Goal: Information Seeking & Learning: Check status

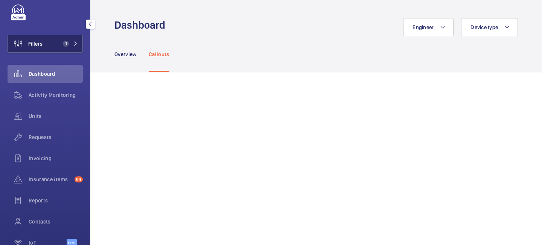
click at [82, 50] on button "Filters 1" at bounding box center [45, 44] width 75 height 18
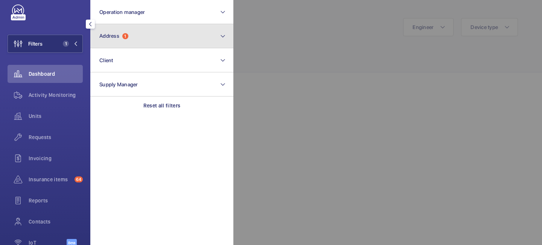
click at [132, 42] on button "Address 1" at bounding box center [161, 36] width 143 height 24
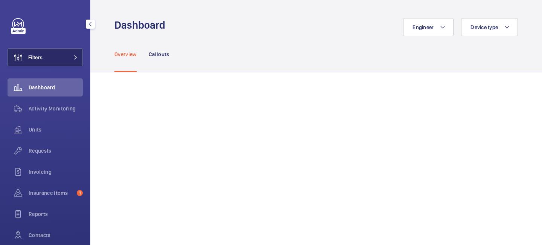
click at [70, 56] on span at bounding box center [73, 57] width 9 height 5
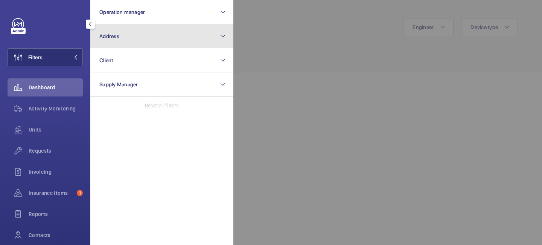
click at [129, 43] on button "Address" at bounding box center [161, 36] width 143 height 24
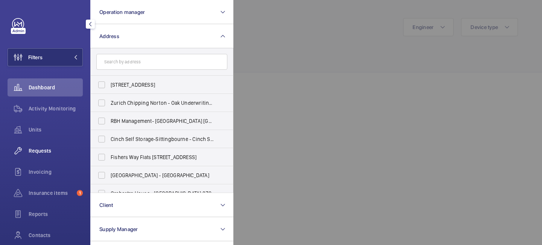
click at [39, 152] on span "Requests" at bounding box center [56, 151] width 54 height 8
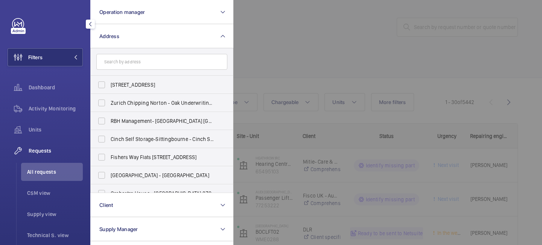
click at [289, 53] on div at bounding box center [504, 122] width 542 height 245
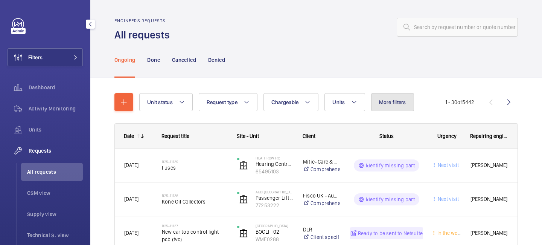
click at [396, 102] on span "More filters" at bounding box center [392, 102] width 27 height 6
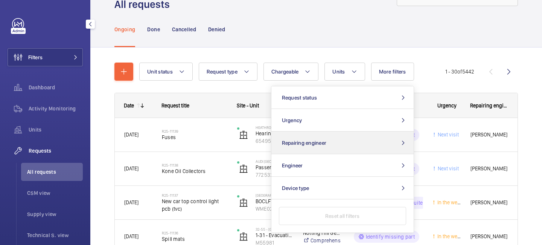
scroll to position [33, 0]
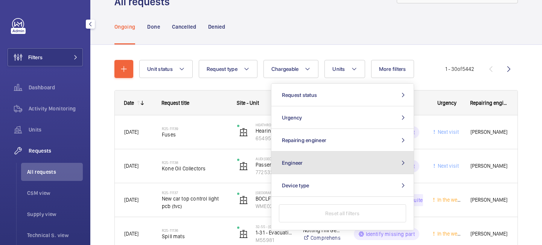
click at [342, 161] on button "Engineer" at bounding box center [343, 162] width 142 height 23
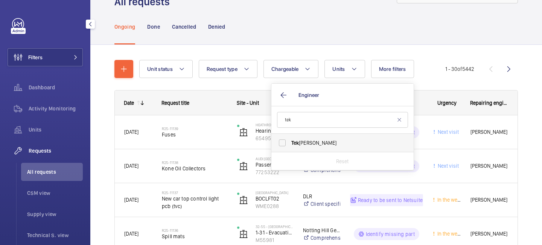
type input "tek"
click at [325, 143] on span "Tek Hussein" at bounding box center [343, 143] width 104 height 8
click at [290, 143] on input "Tek Hussein" at bounding box center [282, 142] width 15 height 15
checkbox input "true"
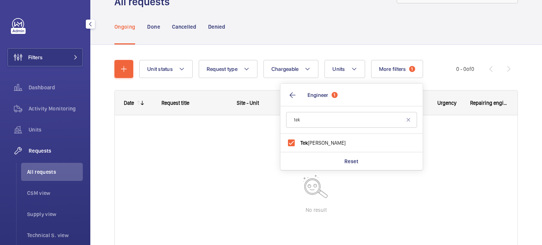
click at [337, 33] on div "Ongoing Done Cancelled Denied" at bounding box center [316, 27] width 404 height 36
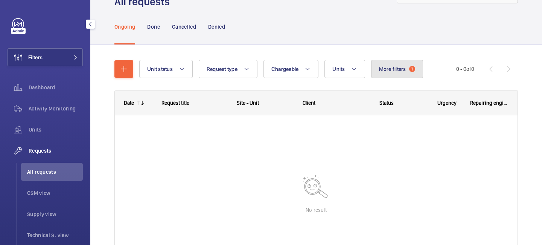
click at [404, 71] on span "More filters" at bounding box center [392, 69] width 27 height 6
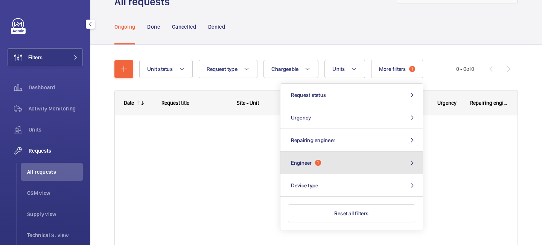
click at [336, 160] on button "Engineer 1" at bounding box center [352, 162] width 142 height 23
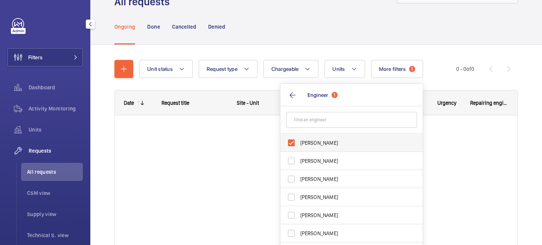
click at [303, 142] on span "[PERSON_NAME]" at bounding box center [353, 143] width 104 height 8
click at [299, 142] on input "[PERSON_NAME]" at bounding box center [291, 142] width 15 height 15
checkbox input "false"
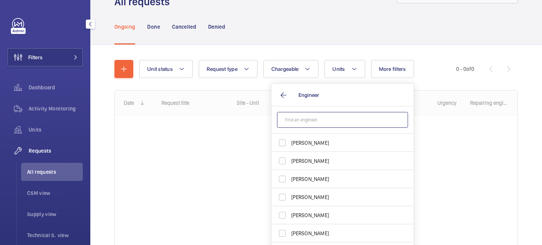
click at [309, 123] on input "text" at bounding box center [342, 120] width 131 height 16
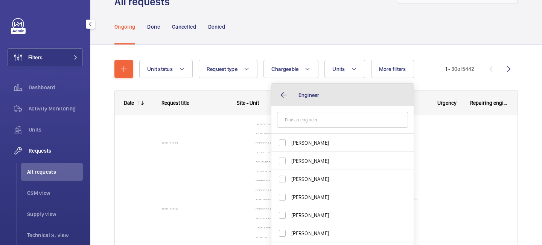
click at [285, 98] on button "Engineer" at bounding box center [343, 95] width 142 height 23
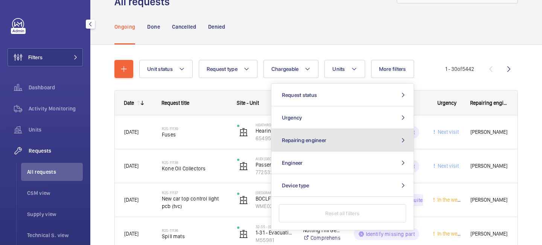
click at [349, 142] on button "Repairing engineer" at bounding box center [343, 140] width 142 height 23
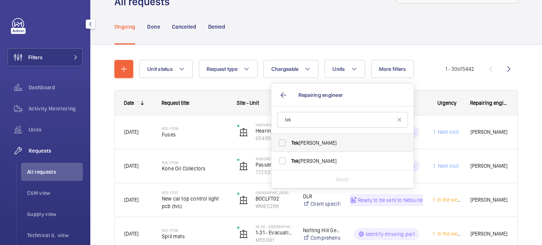
type input "tek"
click at [335, 146] on span "Tek Hussein" at bounding box center [343, 143] width 104 height 8
click at [290, 146] on input "Tek Hussein" at bounding box center [282, 142] width 15 height 15
checkbox input "true"
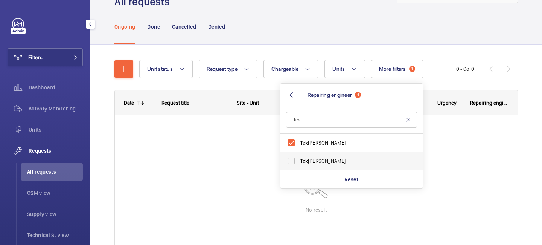
click at [325, 156] on label "Tek Hussein" at bounding box center [346, 161] width 131 height 18
click at [299, 156] on input "Tek Hussein" at bounding box center [291, 160] width 15 height 15
checkbox input "true"
click at [333, 49] on div "Unit status Request type Chargeable Units More filters 1 Request status Urgency…" at bounding box center [316, 147] width 404 height 199
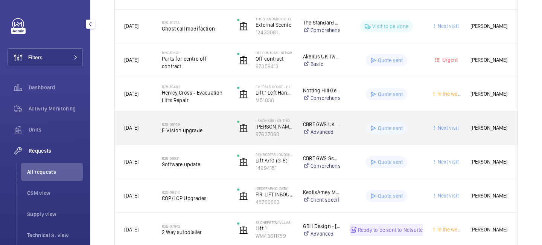
scroll to position [213, 0]
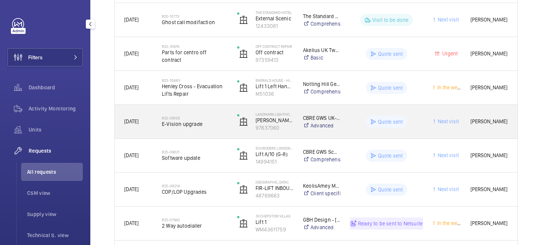
click at [204, 128] on div "R25-09159 E-Vision upgrade" at bounding box center [195, 122] width 66 height 22
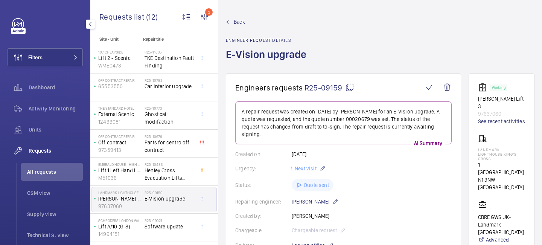
click at [238, 23] on span "Back" at bounding box center [239, 22] width 11 height 8
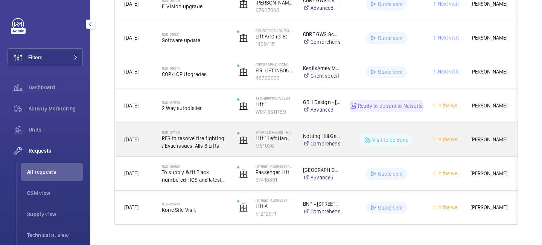
scroll to position [336, 0]
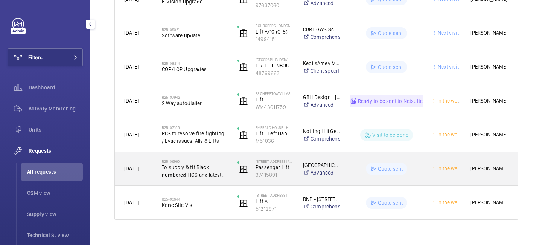
click at [192, 177] on span "To supply & fit Black numbered FIGS and latest software upgrade" at bounding box center [195, 170] width 66 height 15
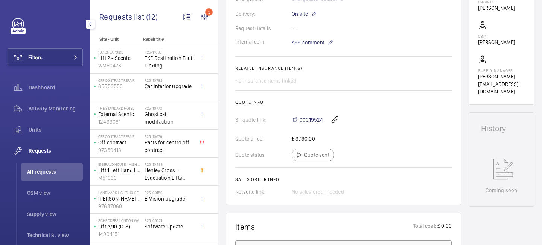
scroll to position [264, 0]
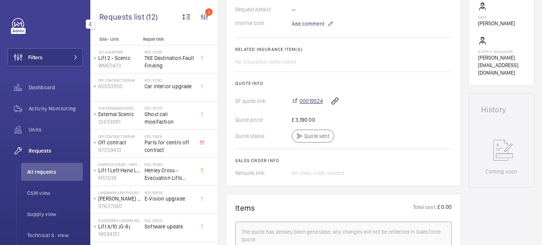
click at [310, 102] on span "00019524" at bounding box center [311, 101] width 23 height 8
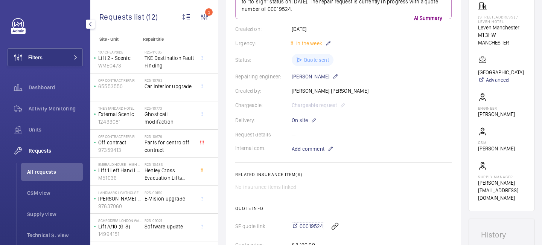
scroll to position [0, 0]
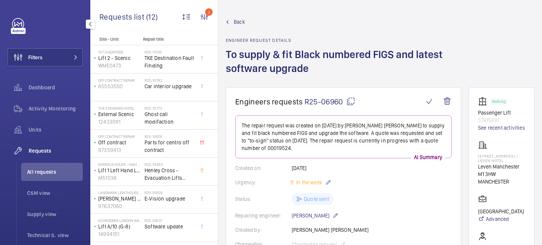
click at [233, 16] on wm-front-admin-header "Back Engineer request details To supply & fit Black numbered FIGS and latest so…" at bounding box center [380, 43] width 324 height 87
click at [236, 21] on span "Back" at bounding box center [239, 22] width 11 height 8
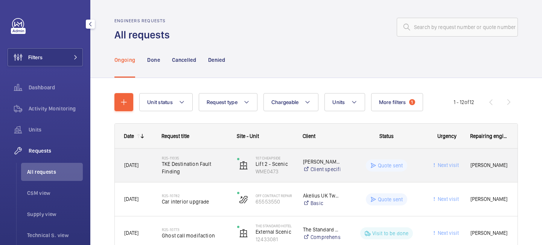
scroll to position [347, 0]
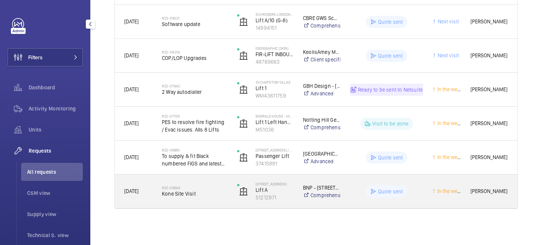
click at [205, 195] on span "Kone Site Visit" at bounding box center [195, 194] width 66 height 8
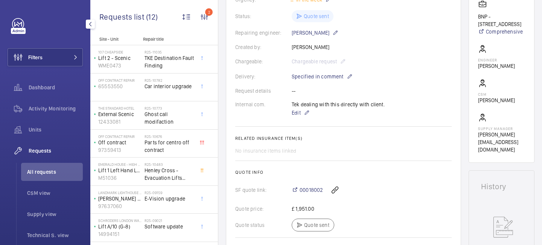
scroll to position [222, 0]
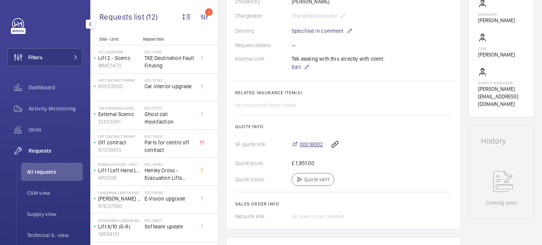
click at [312, 140] on span "00018002" at bounding box center [311, 144] width 23 height 8
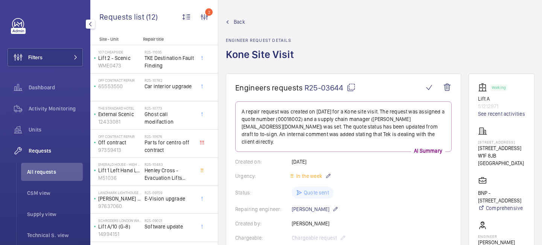
click at [238, 21] on span "Back" at bounding box center [239, 22] width 11 height 8
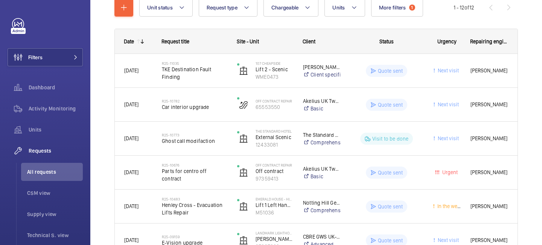
scroll to position [347, 0]
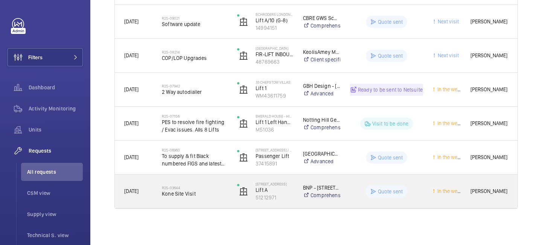
click at [194, 194] on span "Kone Site Visit" at bounding box center [195, 194] width 66 height 8
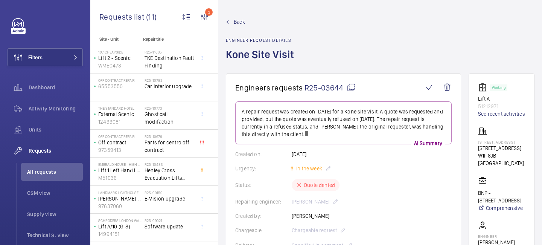
click at [238, 27] on div "Back Engineer request details Kone Site Visit" at bounding box center [262, 45] width 73 height 55
click at [237, 20] on span "Back" at bounding box center [239, 22] width 11 height 8
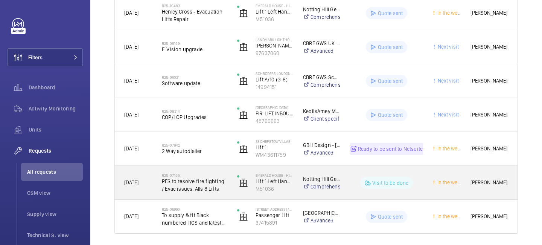
scroll to position [281, 0]
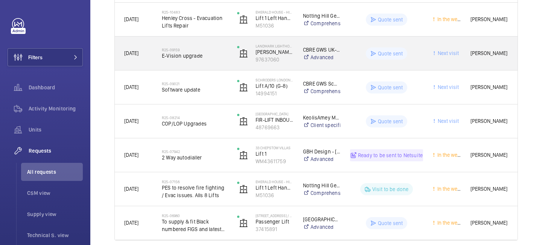
click at [186, 56] on span "E-Vision upgrade" at bounding box center [195, 56] width 66 height 8
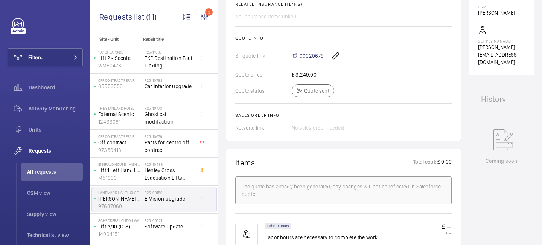
scroll to position [285, 0]
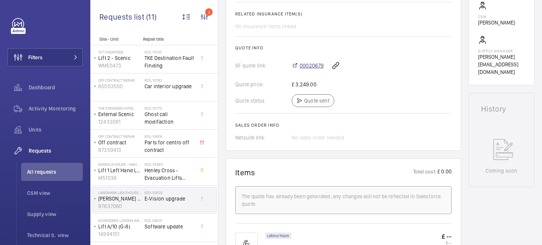
click at [308, 66] on span "00020679" at bounding box center [312, 66] width 24 height 8
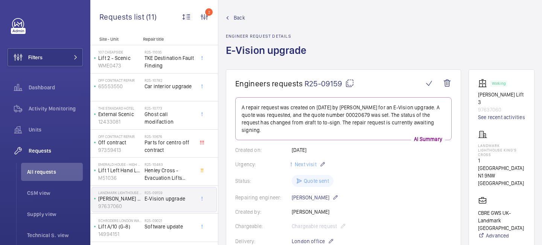
scroll to position [0, 0]
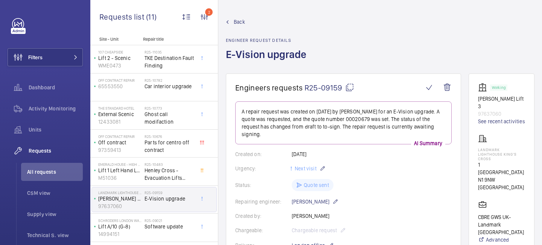
click at [238, 21] on span "Back" at bounding box center [239, 22] width 11 height 8
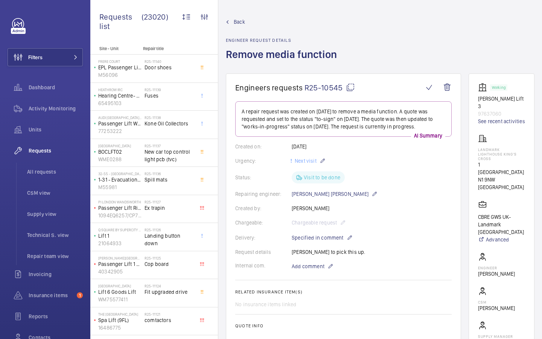
click at [349, 86] on mat-icon at bounding box center [350, 87] width 9 height 9
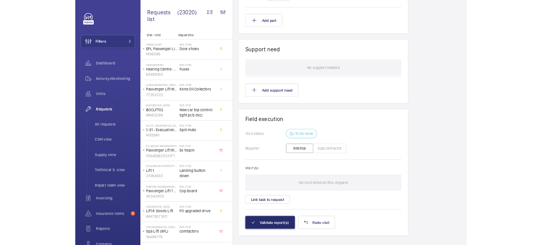
scroll to position [560, 0]
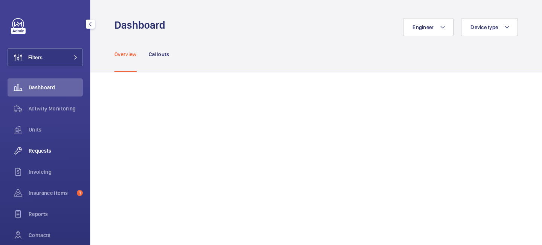
click at [59, 148] on span "Requests" at bounding box center [56, 151] width 54 height 8
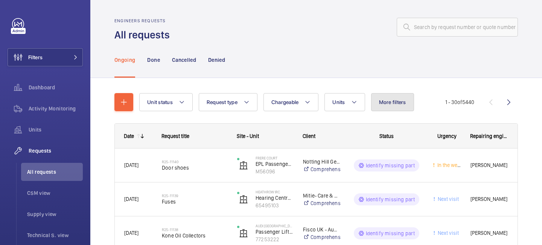
click at [392, 108] on button "More filters" at bounding box center [392, 102] width 43 height 18
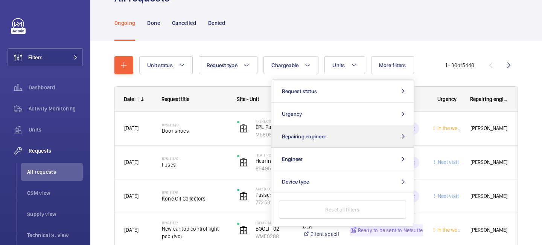
scroll to position [39, 0]
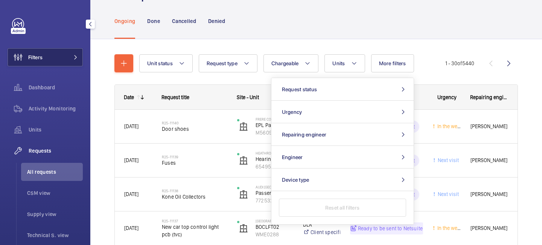
click at [78, 58] on button "Filters" at bounding box center [45, 57] width 75 height 18
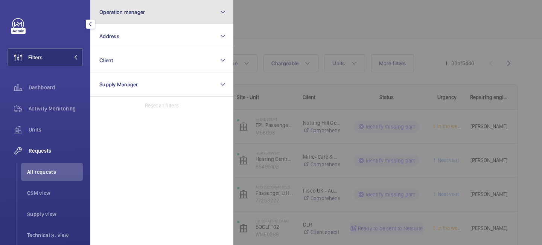
click at [114, 23] on button "Operation manager" at bounding box center [161, 12] width 143 height 24
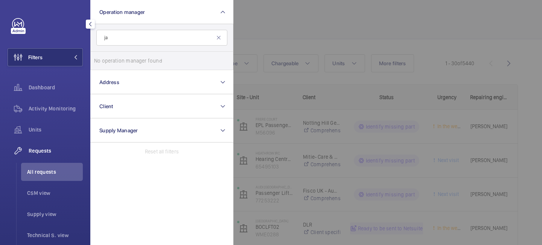
type input "j"
type input "w"
type input "p"
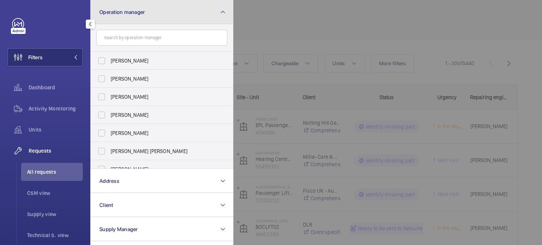
click at [167, 21] on button "Operation manager" at bounding box center [161, 12] width 143 height 24
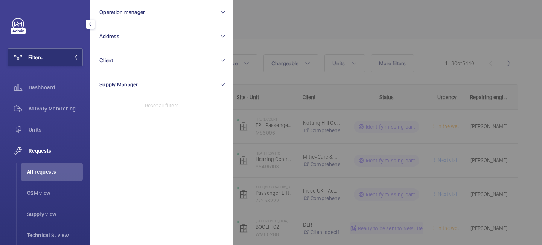
click at [278, 31] on div at bounding box center [504, 122] width 542 height 245
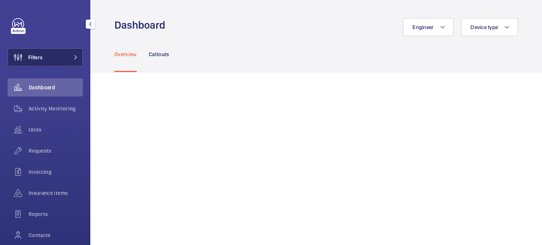
click at [70, 60] on button "Filters" at bounding box center [45, 57] width 75 height 18
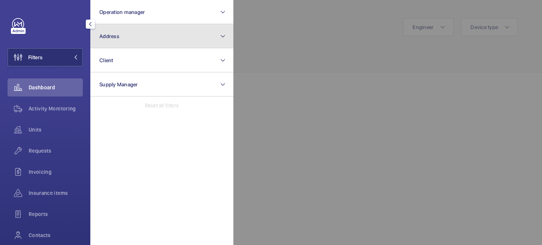
click at [108, 33] on span "Address" at bounding box center [109, 36] width 20 height 6
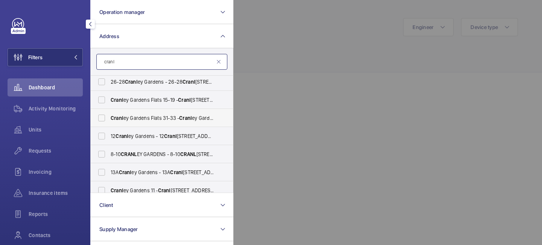
scroll to position [28, 0]
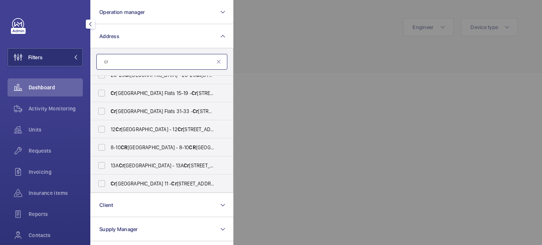
type input "c"
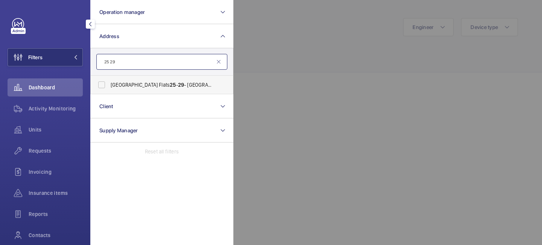
type input "25 29"
click at [161, 85] on span "[GEOGRAPHIC_DATA] Flats [STREET_ADDRESS]" at bounding box center [163, 85] width 104 height 8
click at [109, 85] on input "[GEOGRAPHIC_DATA] Flats [STREET_ADDRESS]" at bounding box center [101, 84] width 15 height 15
checkbox input "true"
click at [266, 43] on div at bounding box center [504, 122] width 542 height 245
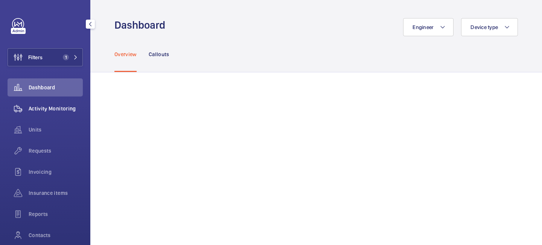
click at [70, 104] on div "Activity Monitoring" at bounding box center [45, 108] width 75 height 18
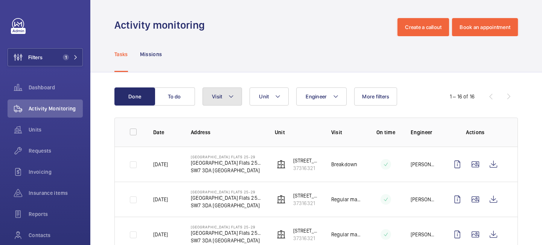
click at [238, 98] on button "Visit" at bounding box center [223, 96] width 40 height 18
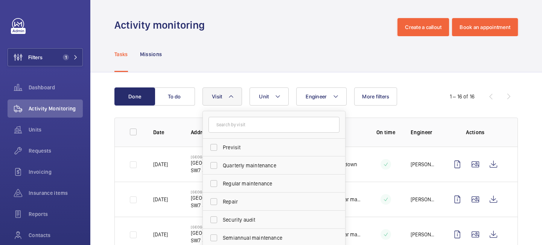
scroll to position [118, 0]
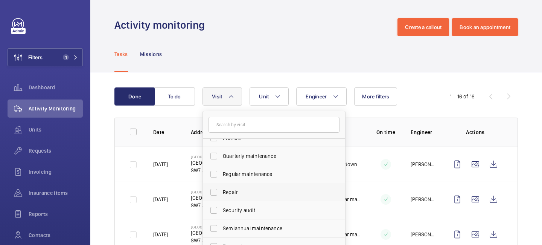
click at [246, 192] on span "Repair" at bounding box center [275, 192] width 104 height 8
click at [221, 192] on input "Repair" at bounding box center [213, 192] width 15 height 15
checkbox input "true"
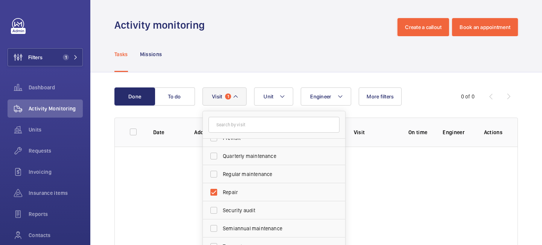
click at [462, 72] on div "Done To do Engineer Unit Visit 1 Annual maintenance Breakdown Client appointmen…" at bounding box center [316, 189] width 452 height 235
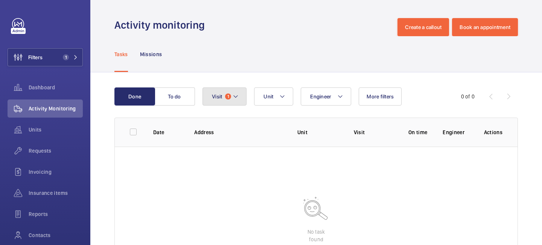
click at [237, 96] on mat-icon at bounding box center [236, 96] width 6 height 9
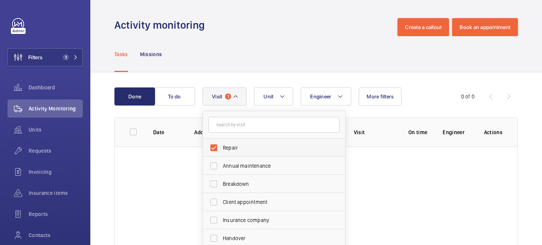
click at [216, 151] on label "Repair" at bounding box center [268, 148] width 131 height 18
click at [216, 151] on input "Repair" at bounding box center [213, 147] width 15 height 15
checkbox input "false"
click at [293, 34] on div "Activity monitoring Create a callout Book an appointment" at bounding box center [316, 27] width 404 height 18
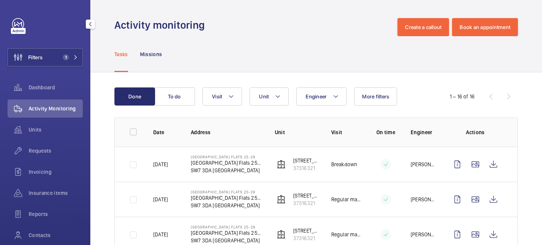
click at [89, 23] on mat-icon "button" at bounding box center [90, 24] width 9 height 6
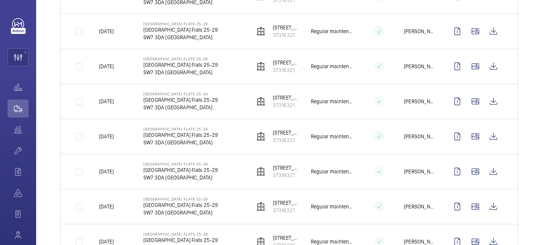
scroll to position [171, 0]
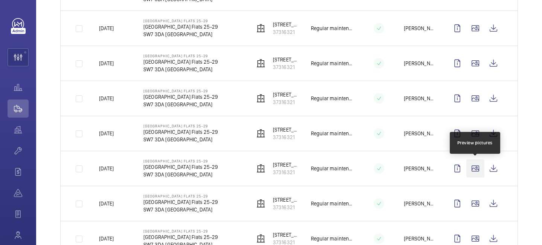
click at [471, 170] on wm-front-icon-button at bounding box center [476, 168] width 18 height 18
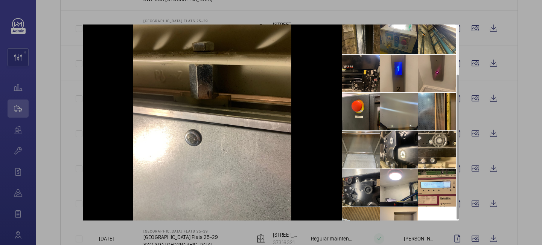
scroll to position [0, 0]
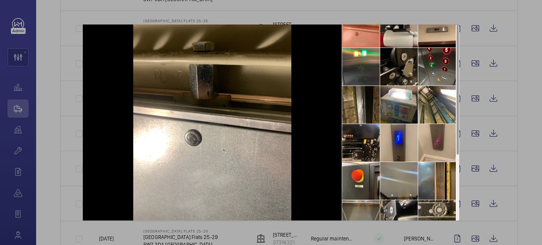
click at [517, 63] on div at bounding box center [271, 122] width 542 height 245
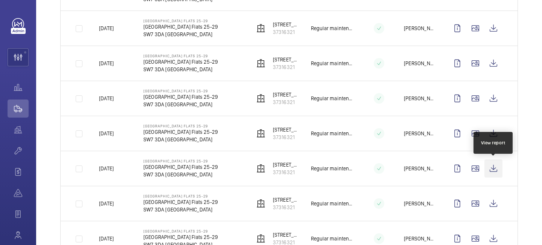
click at [493, 170] on wm-front-icon-button at bounding box center [494, 168] width 18 height 18
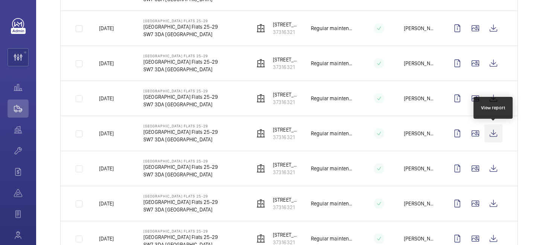
click at [493, 134] on wm-front-icon-button at bounding box center [494, 133] width 18 height 18
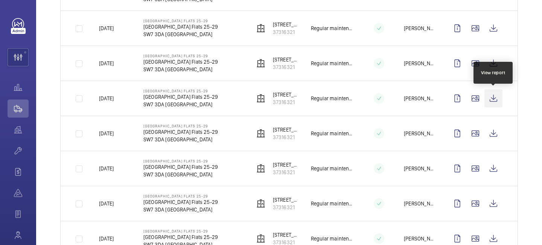
click at [493, 99] on wm-front-icon-button at bounding box center [494, 98] width 18 height 18
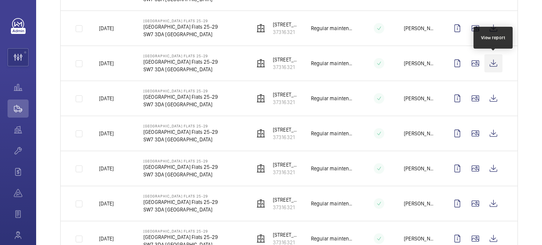
click at [491, 66] on wm-front-icon-button at bounding box center [494, 63] width 18 height 18
click at [35, 22] on mat-icon "button" at bounding box center [36, 24] width 9 height 6
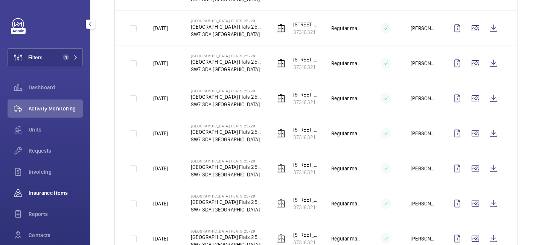
click at [55, 191] on span "Insurance items" at bounding box center [56, 193] width 54 height 8
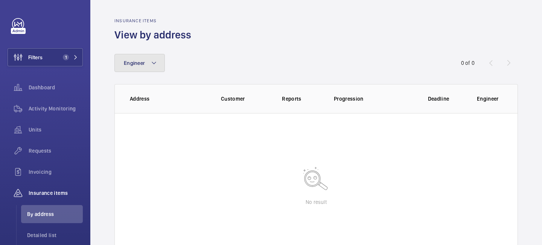
click at [156, 61] on mat-icon at bounding box center [154, 62] width 6 height 9
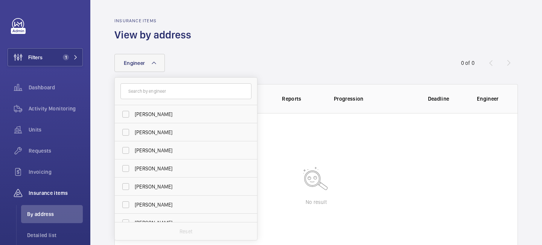
click at [158, 91] on input "text" at bounding box center [186, 91] width 131 height 16
click at [183, 69] on div "Engineer Dave Murphy Luke Robinson Terry French Dan Jennings Richard Shaw Bill …" at bounding box center [270, 63] width 313 height 18
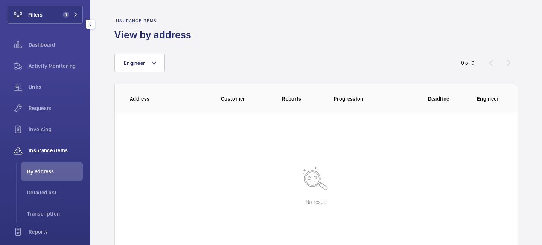
scroll to position [49, 0]
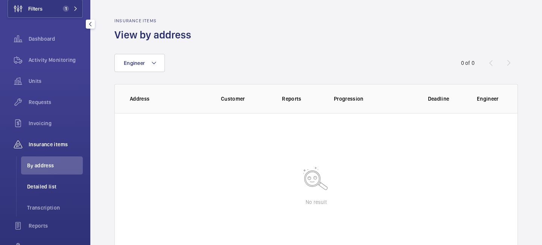
click at [53, 183] on span "Detailed list" at bounding box center [55, 187] width 56 height 8
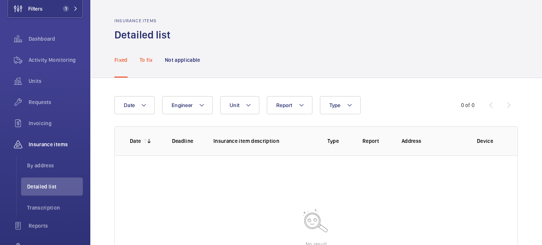
click at [147, 63] on p "To fix" at bounding box center [146, 60] width 13 height 8
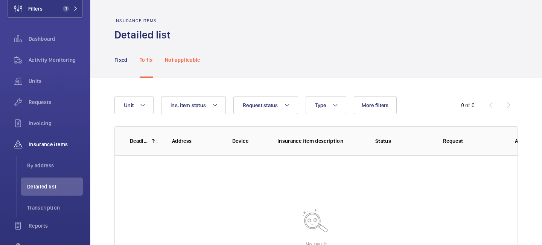
click at [180, 61] on p "Not applicable" at bounding box center [182, 60] width 35 height 8
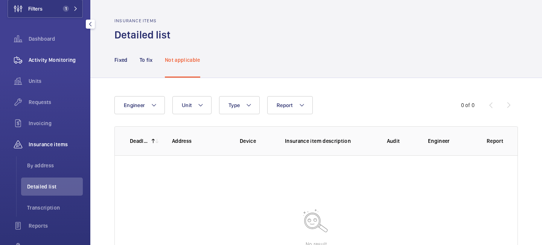
click at [59, 66] on div "Activity Monitoring" at bounding box center [45, 60] width 75 height 18
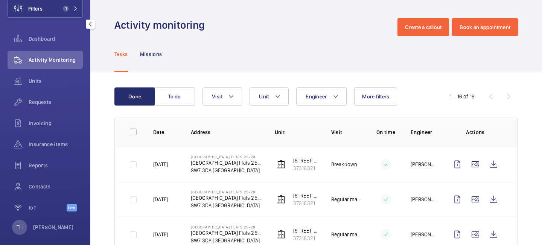
click at [90, 19] on div at bounding box center [90, 24] width 15 height 15
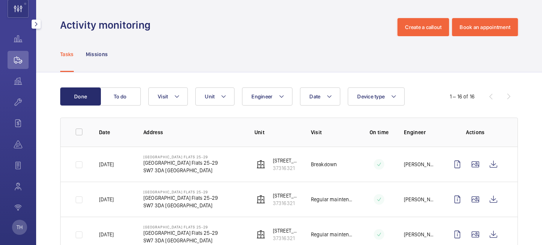
click at [23, 63] on wm-front-icon-button at bounding box center [18, 60] width 21 height 18
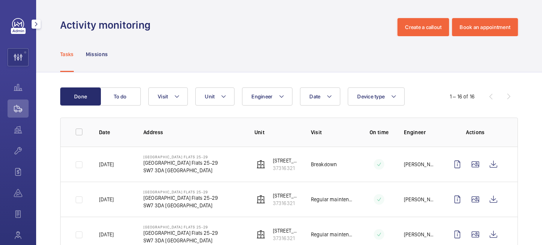
click at [40, 25] on mat-icon "button" at bounding box center [36, 24] width 9 height 6
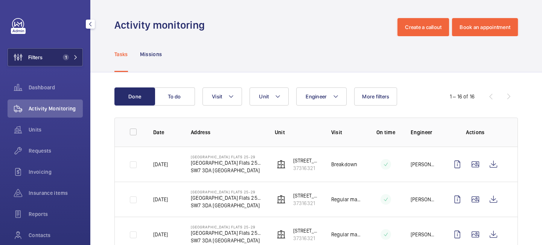
click at [79, 57] on button "Filters 1" at bounding box center [45, 57] width 75 height 18
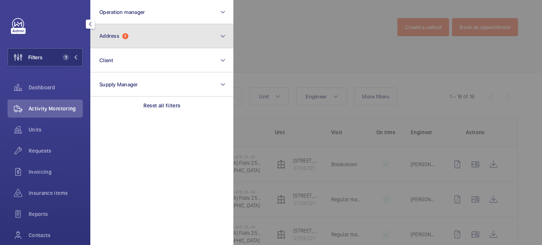
click at [133, 43] on button "Address 1" at bounding box center [161, 36] width 143 height 24
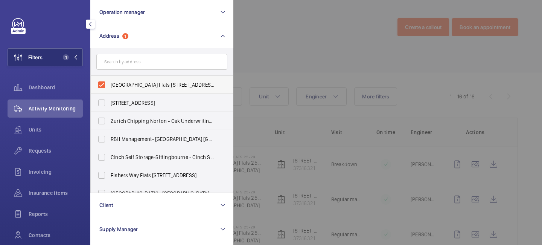
click at [102, 86] on label "Cranley Gardens Flats 25-29 - Cranley Gardens Flats 25-29, LONDON SW7 3DA" at bounding box center [156, 85] width 131 height 18
click at [102, 86] on input "Cranley Gardens Flats 25-29 - Cranley Gardens Flats 25-29, LONDON SW7 3DA" at bounding box center [101, 84] width 15 height 15
checkbox input "false"
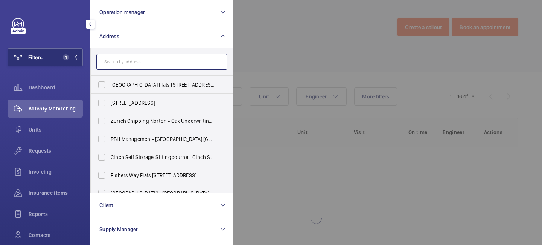
click at [119, 61] on input "text" at bounding box center [161, 62] width 131 height 16
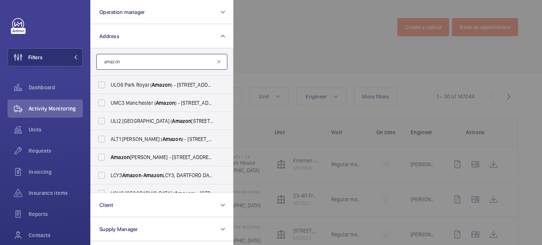
type input "amazon"
click at [136, 105] on span "UMC3 Manchester ( Amazon ) - Unit 38, Raven Locks, Ravenscraig Rd, Little Hulto…" at bounding box center [163, 103] width 104 height 8
click at [109, 105] on input "UMC3 Manchester ( Amazon ) - Unit 38, Raven Locks, Ravenscraig Rd, Little Hulto…" at bounding box center [101, 102] width 15 height 15
checkbox input "true"
click at [271, 80] on div at bounding box center [504, 122] width 542 height 245
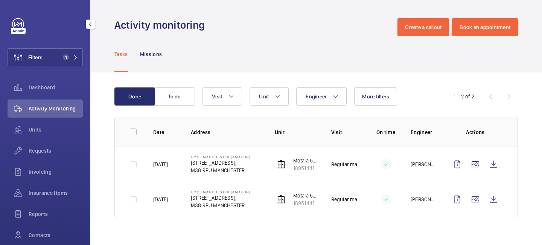
click at [92, 26] on mat-icon "button" at bounding box center [90, 24] width 9 height 6
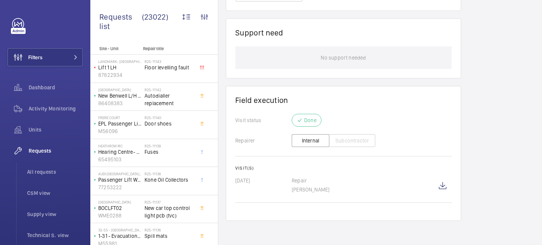
scroll to position [249, 0]
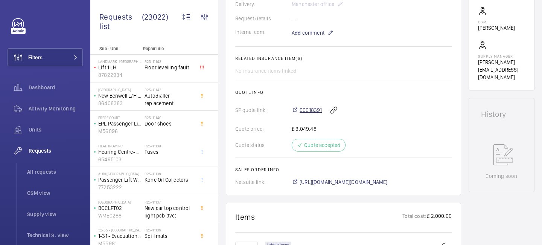
click at [313, 110] on span "00018391" at bounding box center [311, 110] width 22 height 8
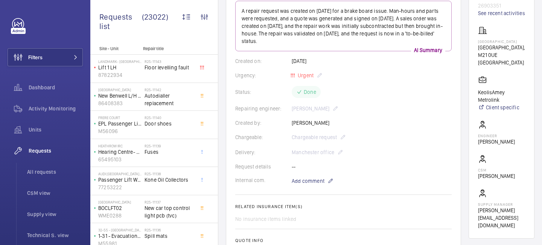
scroll to position [0, 0]
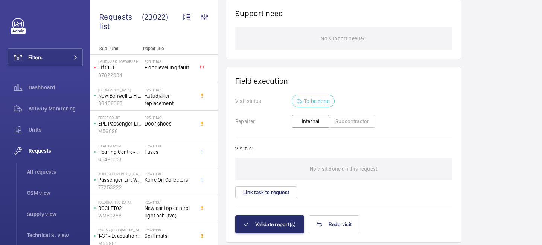
scroll to position [639, 0]
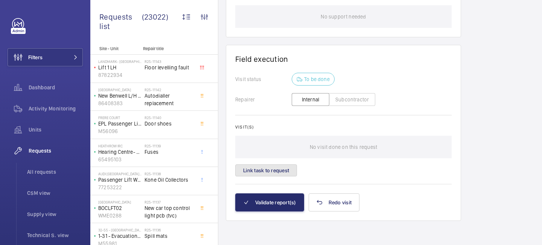
click at [280, 173] on button "Link task to request" at bounding box center [266, 170] width 62 height 12
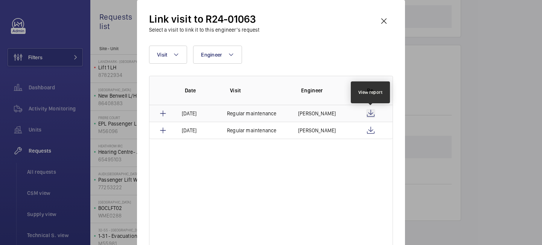
click at [371, 115] on wm-front-icon-button at bounding box center [370, 113] width 9 height 9
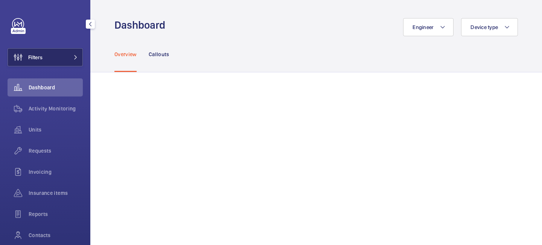
click at [76, 56] on mat-icon at bounding box center [75, 57] width 5 height 5
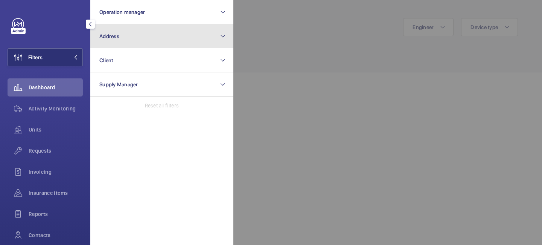
click at [122, 39] on button "Address" at bounding box center [161, 36] width 143 height 24
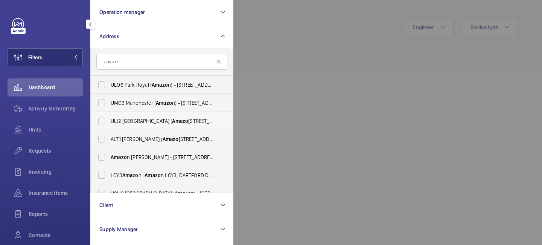
type input "amazo"
click at [172, 123] on span "Amazo" at bounding box center [180, 121] width 16 height 6
click at [109, 123] on input "ULI2 [STREET_ADDRESS]" at bounding box center [101, 120] width 15 height 15
checkbox input "true"
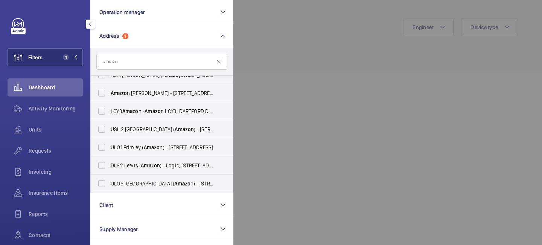
click at [279, 68] on div at bounding box center [504, 122] width 542 height 245
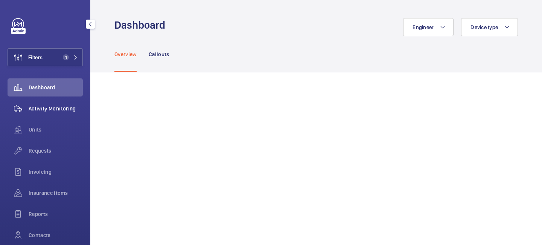
click at [47, 105] on span "Activity Monitoring" at bounding box center [56, 109] width 54 height 8
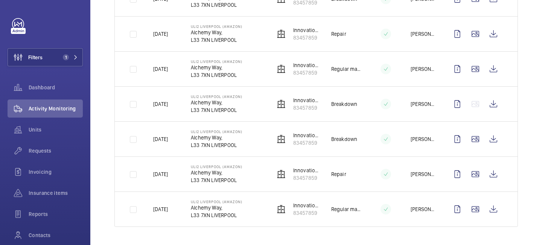
scroll to position [140, 0]
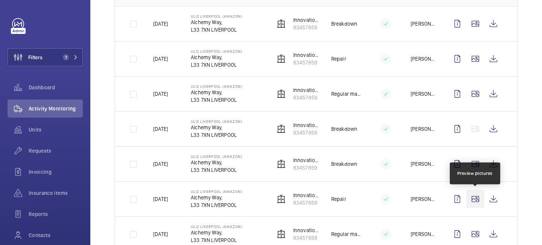
click at [479, 196] on wm-front-icon-button at bounding box center [476, 199] width 18 height 18
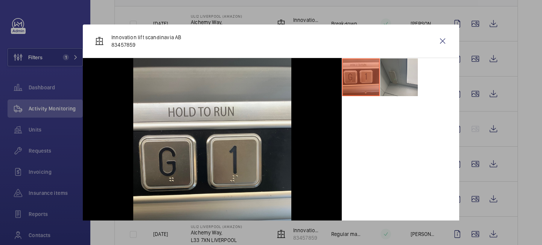
click at [414, 73] on li at bounding box center [399, 77] width 38 height 38
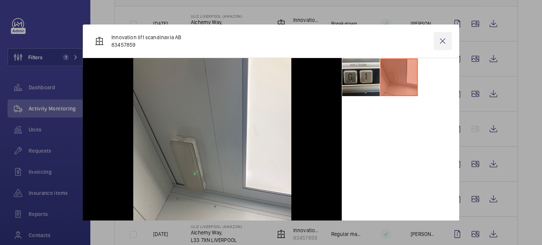
click at [442, 33] on wm-front-icon-button at bounding box center [443, 41] width 18 height 18
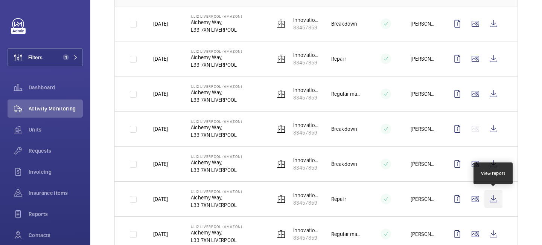
click at [496, 202] on wm-front-icon-button at bounding box center [494, 199] width 18 height 18
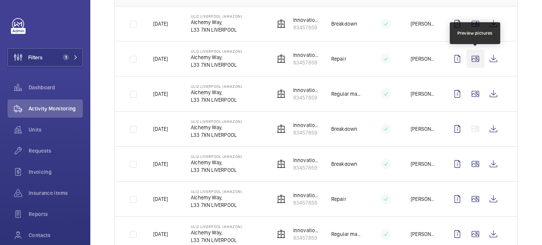
click at [478, 58] on wm-front-icon-button at bounding box center [476, 59] width 18 height 18
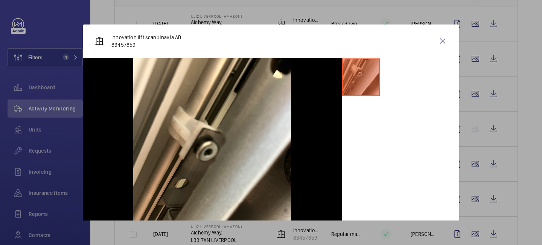
click at [449, 31] on div "Innovation lift scandinavia AB 83457859" at bounding box center [271, 41] width 377 height 34
click at [446, 33] on wm-front-icon-button at bounding box center [443, 41] width 18 height 18
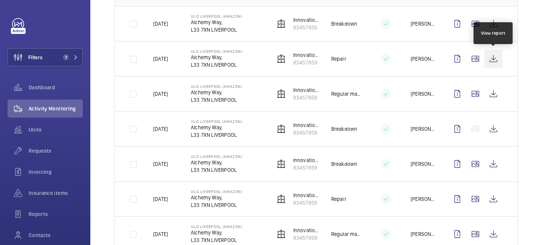
click at [493, 55] on wm-front-icon-button at bounding box center [494, 59] width 18 height 18
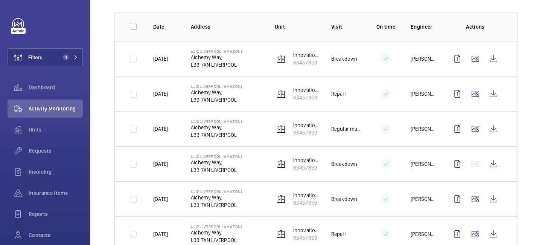
scroll to position [103, 0]
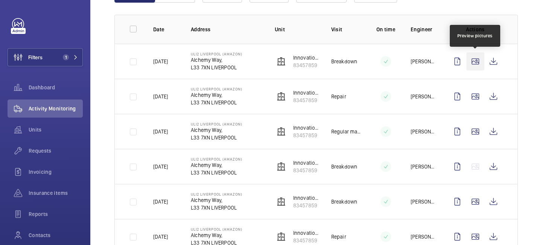
click at [474, 62] on wm-front-icon-button at bounding box center [476, 61] width 18 height 18
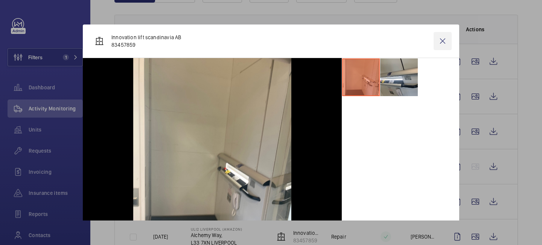
click at [441, 42] on wm-front-icon-button at bounding box center [443, 41] width 18 height 18
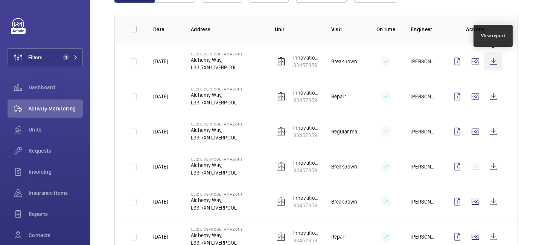
click at [496, 61] on wm-front-icon-button at bounding box center [494, 61] width 18 height 18
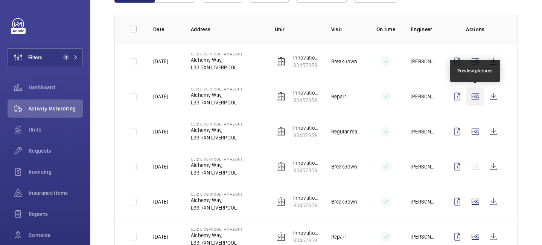
click at [475, 97] on wm-front-icon-button at bounding box center [476, 96] width 18 height 18
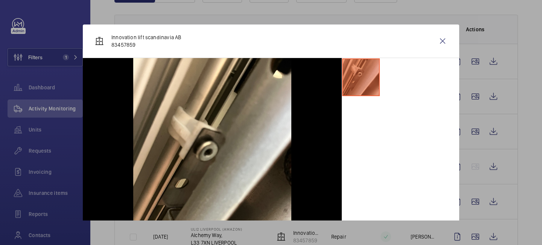
click at [492, 97] on div at bounding box center [271, 122] width 542 height 245
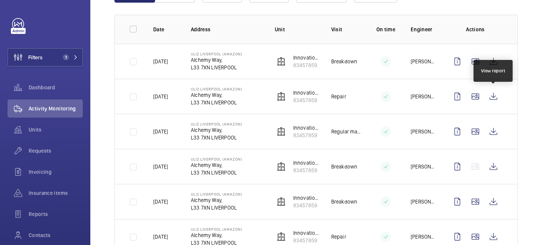
click at [492, 97] on wm-front-icon-button at bounding box center [494, 96] width 18 height 18
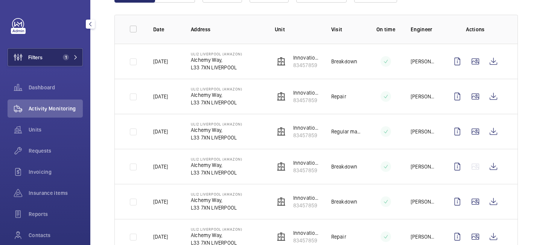
click at [73, 57] on mat-icon at bounding box center [75, 57] width 5 height 5
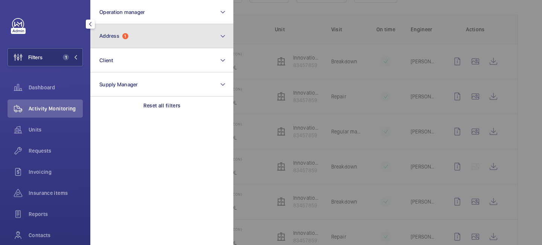
click at [130, 42] on button "Address 1" at bounding box center [161, 36] width 143 height 24
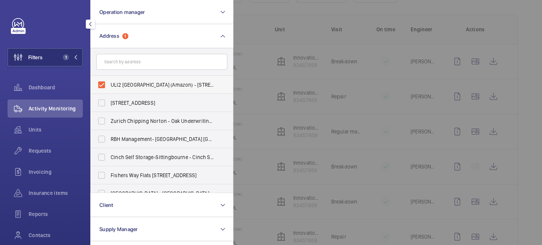
click at [102, 84] on label "ULI2 [GEOGRAPHIC_DATA] (Amazon) - [STREET_ADDRESS]" at bounding box center [156, 85] width 131 height 18
click at [102, 84] on input "ULI2 [GEOGRAPHIC_DATA] (Amazon) - [STREET_ADDRESS]" at bounding box center [101, 84] width 15 height 15
checkbox input "false"
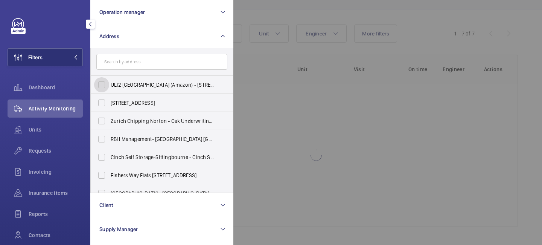
scroll to position [63, 0]
click at [122, 61] on input "text" at bounding box center [161, 62] width 131 height 16
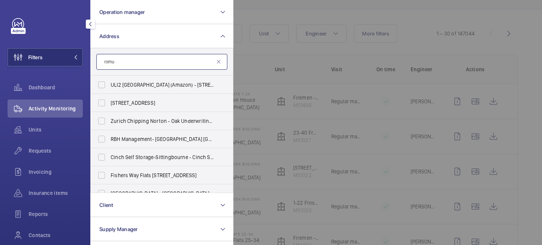
scroll to position [103, 0]
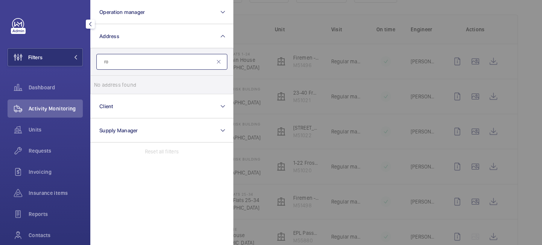
type input "r"
type input "the fulh"
click at [130, 88] on label "The [GEOGRAPHIC_DATA] - [STREET_ADDRESS]" at bounding box center [156, 85] width 131 height 18
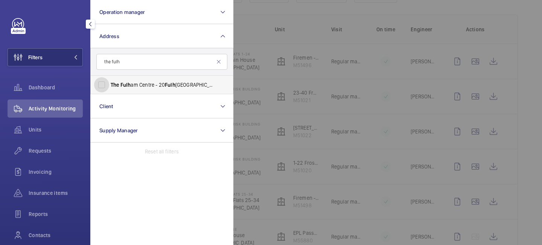
click at [109, 88] on input "The [GEOGRAPHIC_DATA] - [STREET_ADDRESS]" at bounding box center [101, 84] width 15 height 15
checkbox input "true"
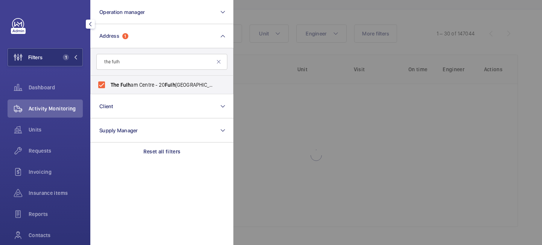
click at [261, 20] on div at bounding box center [504, 122] width 542 height 245
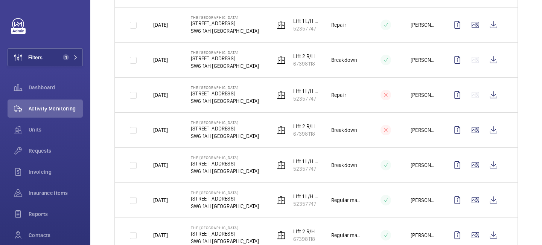
scroll to position [971, 0]
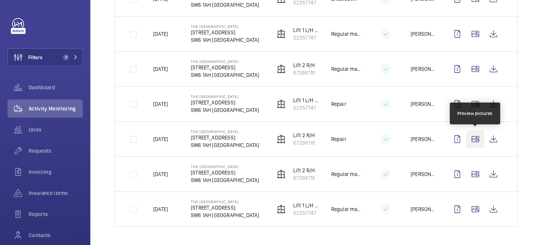
click at [478, 140] on wm-front-icon-button at bounding box center [476, 139] width 18 height 18
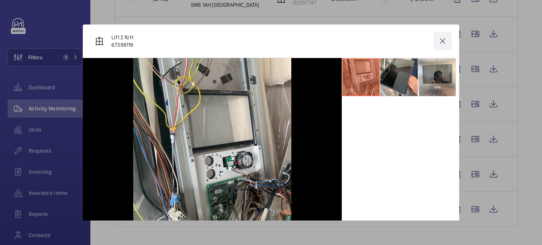
click at [444, 46] on wm-front-icon-button at bounding box center [443, 41] width 18 height 18
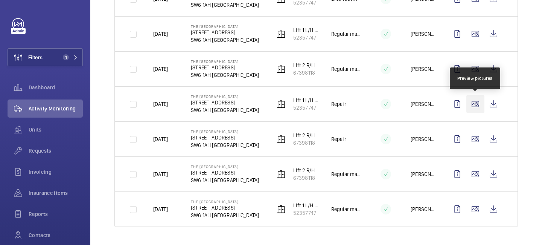
click at [476, 104] on wm-front-icon-button at bounding box center [476, 104] width 18 height 18
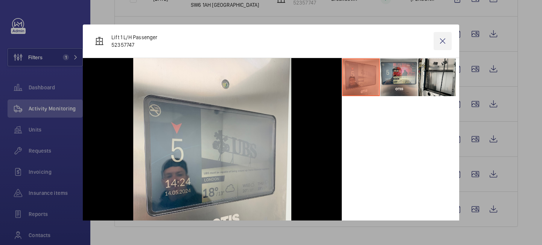
click at [445, 40] on wm-front-icon-button at bounding box center [443, 41] width 18 height 18
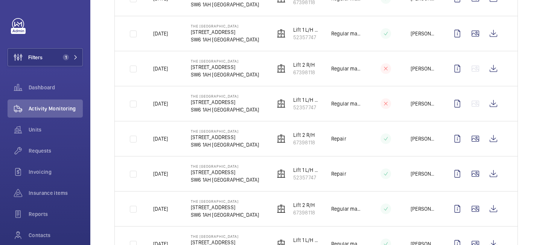
scroll to position [0, 0]
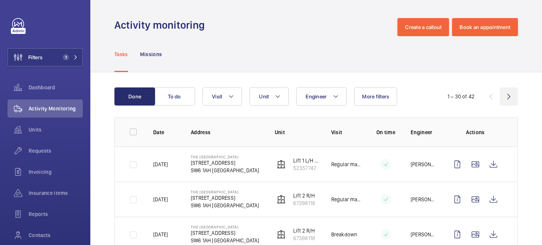
click at [509, 94] on wm-front-icon-button at bounding box center [509, 96] width 18 height 18
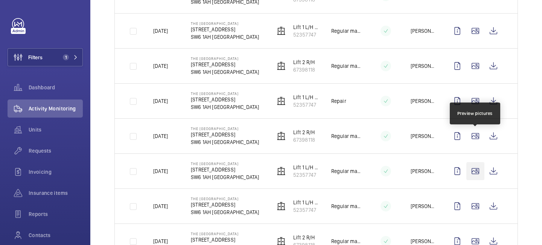
scroll to position [300, 0]
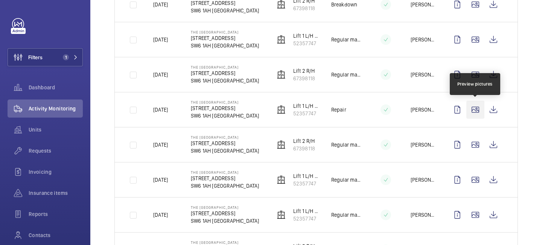
click at [473, 110] on wm-front-icon-button at bounding box center [476, 110] width 18 height 18
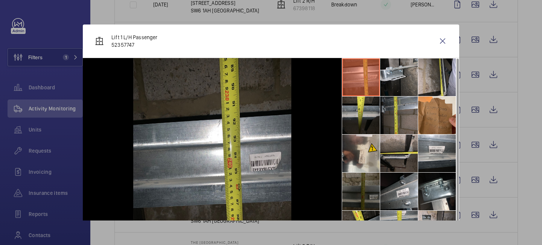
scroll to position [56, 0]
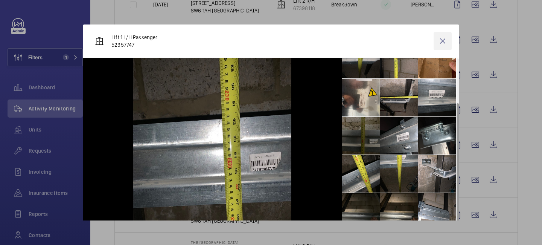
click at [443, 39] on wm-front-icon-button at bounding box center [443, 41] width 18 height 18
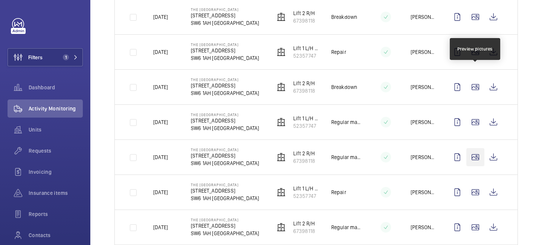
scroll to position [215, 0]
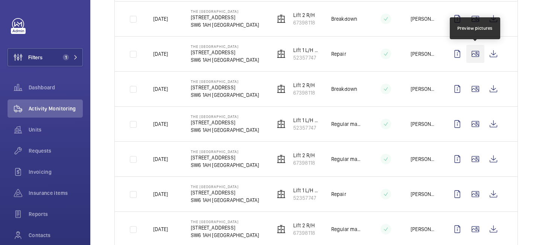
click at [477, 61] on wm-front-icon-button at bounding box center [476, 54] width 18 height 18
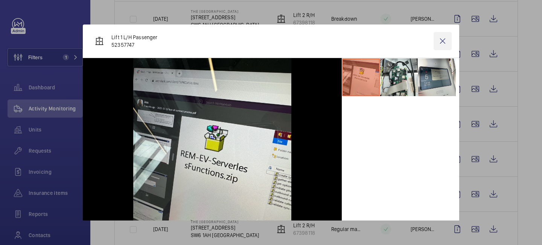
click at [444, 46] on wm-front-icon-button at bounding box center [443, 41] width 18 height 18
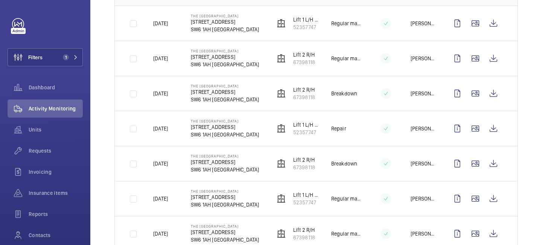
scroll to position [340, 0]
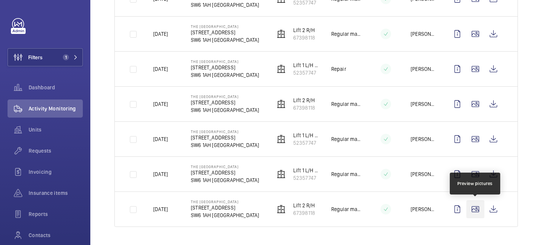
click at [481, 204] on wm-front-icon-button at bounding box center [476, 209] width 18 height 18
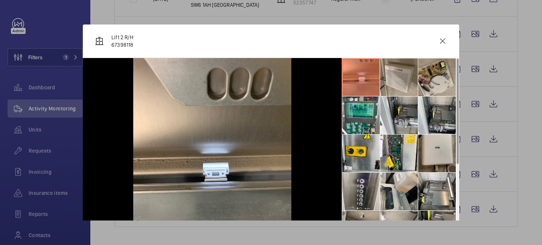
click at [475, 178] on div at bounding box center [271, 122] width 542 height 245
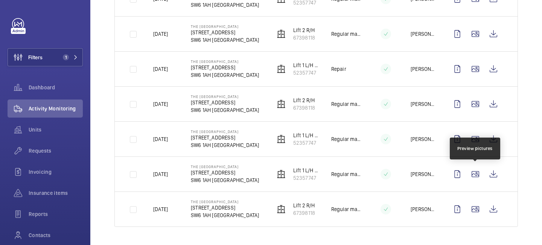
click at [475, 178] on wm-front-icon-button at bounding box center [476, 174] width 18 height 18
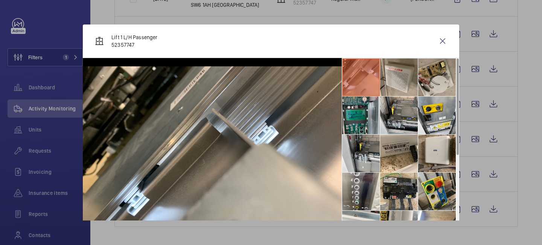
click at [475, 142] on div at bounding box center [271, 122] width 542 height 245
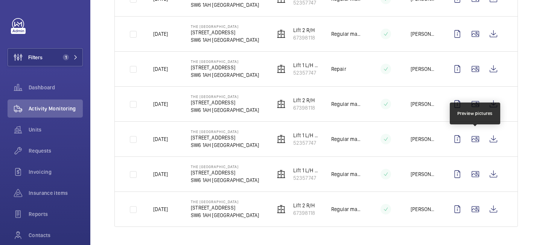
click at [475, 142] on wm-front-icon-button at bounding box center [476, 139] width 18 height 18
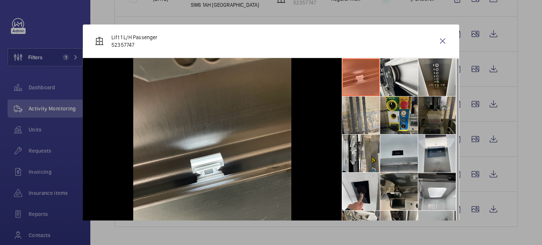
click at [474, 104] on div at bounding box center [271, 122] width 542 height 245
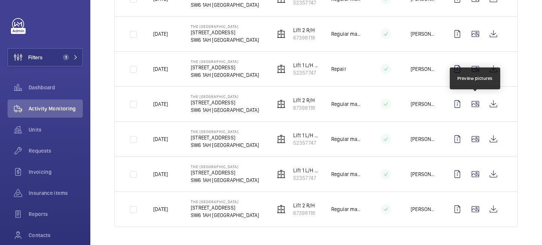
click at [474, 104] on wm-front-icon-button at bounding box center [476, 104] width 18 height 18
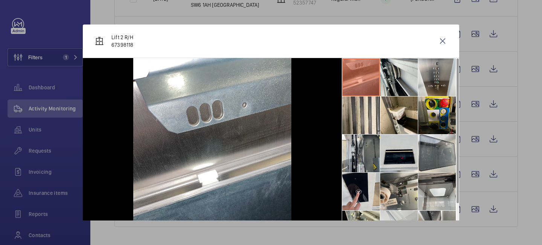
click at [476, 79] on div at bounding box center [271, 122] width 542 height 245
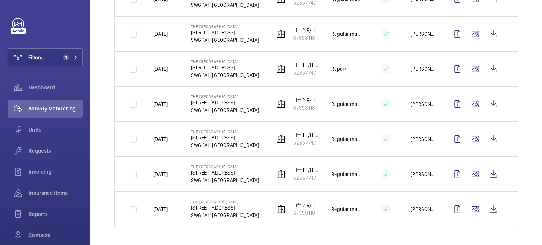
click at [476, 79] on td at bounding box center [476, 68] width 81 height 35
click at [476, 70] on wm-front-icon-button at bounding box center [476, 69] width 18 height 18
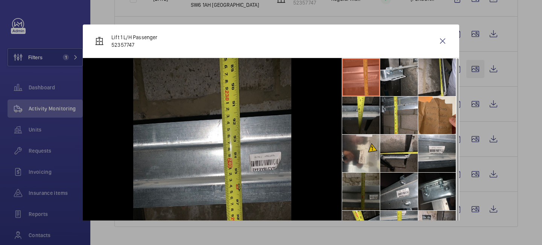
click at [476, 70] on div at bounding box center [271, 122] width 542 height 245
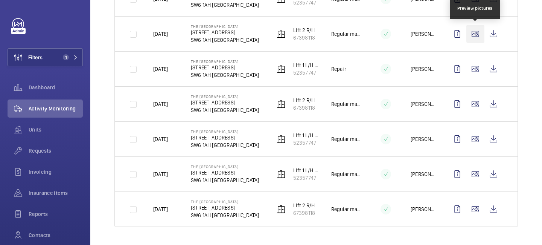
click at [475, 40] on wm-front-icon-button at bounding box center [476, 34] width 18 height 18
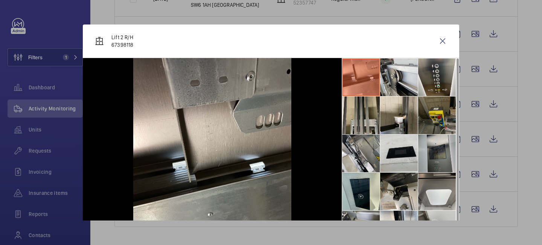
scroll to position [56, 0]
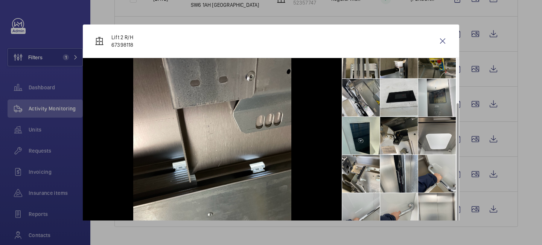
click at [476, 84] on div at bounding box center [271, 122] width 542 height 245
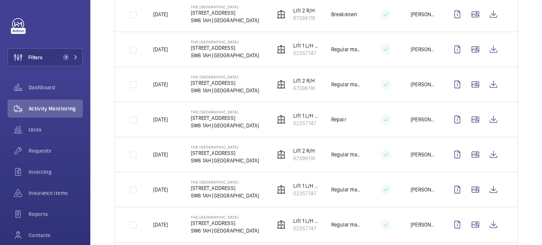
scroll to position [259, 0]
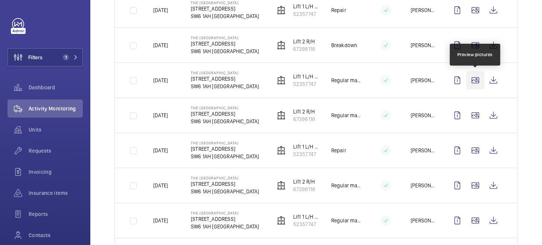
click at [475, 71] on wm-front-icon-button at bounding box center [476, 80] width 18 height 18
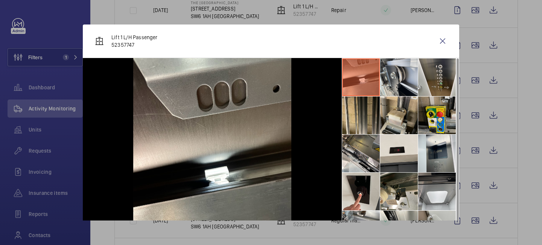
click at [475, 51] on div at bounding box center [271, 122] width 542 height 245
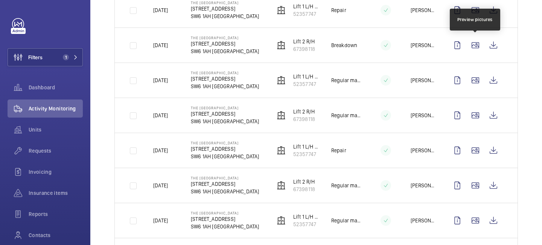
click at [475, 51] on wm-front-icon-button at bounding box center [476, 45] width 18 height 18
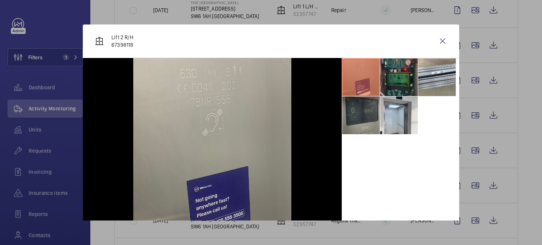
click at [475, 51] on div at bounding box center [271, 122] width 542 height 245
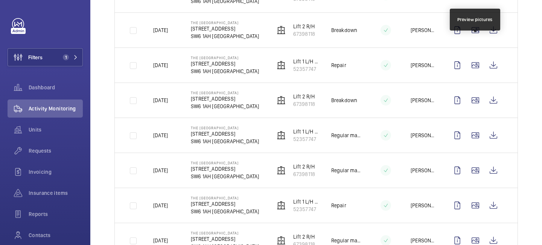
scroll to position [191, 0]
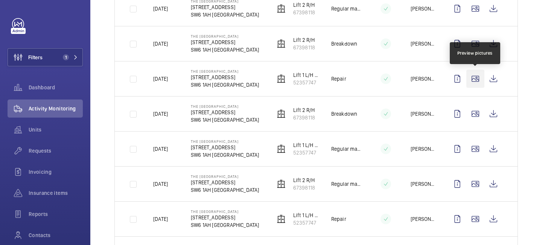
click at [475, 79] on wm-front-icon-button at bounding box center [476, 79] width 18 height 18
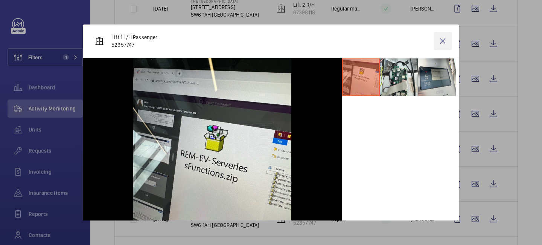
click at [444, 37] on wm-front-icon-button at bounding box center [443, 41] width 18 height 18
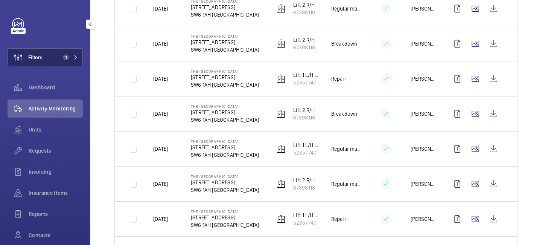
click at [78, 61] on button "Filters 1" at bounding box center [45, 57] width 75 height 18
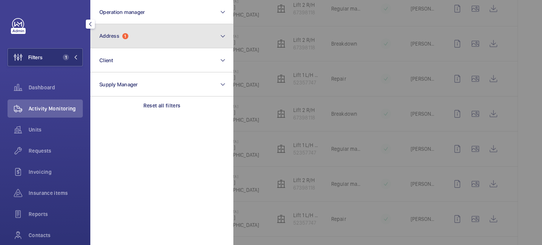
click at [133, 46] on button "Address 1" at bounding box center [161, 36] width 143 height 24
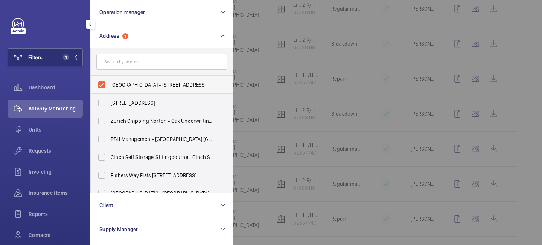
click at [103, 84] on label "[GEOGRAPHIC_DATA] - [STREET_ADDRESS]" at bounding box center [156, 85] width 131 height 18
click at [103, 84] on input "[GEOGRAPHIC_DATA] - [STREET_ADDRESS]" at bounding box center [101, 84] width 15 height 15
checkbox input "false"
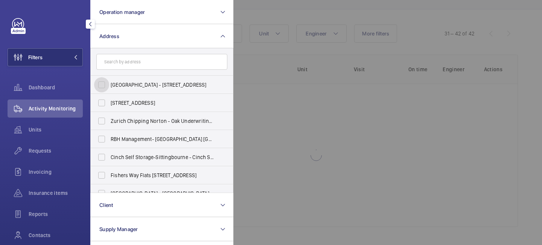
scroll to position [63, 0]
click at [118, 66] on input "text" at bounding box center [161, 62] width 131 height 16
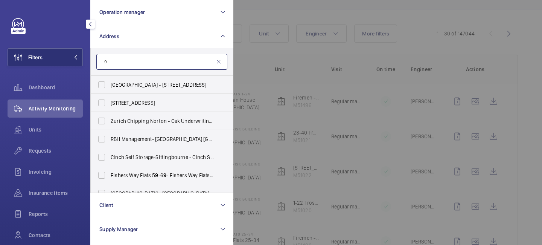
scroll to position [191, 0]
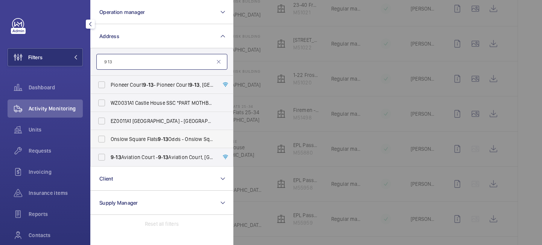
type input "9 13"
click at [139, 141] on span "[GEOGRAPHIC_DATA] Flats 9 - 13 Odds - [STREET_ADDRESS]" at bounding box center [163, 139] width 104 height 8
click at [109, 141] on input "[GEOGRAPHIC_DATA] Flats 9 - 13 Odds - [STREET_ADDRESS]" at bounding box center [101, 138] width 15 height 15
checkbox input "true"
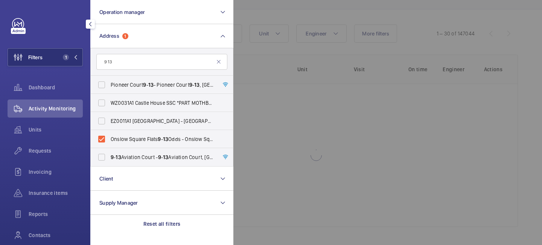
click at [266, 125] on div at bounding box center [504, 122] width 542 height 245
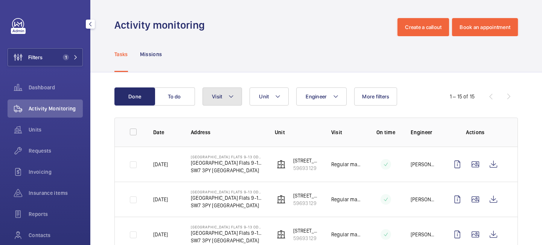
click at [232, 96] on mat-icon at bounding box center [231, 96] width 6 height 9
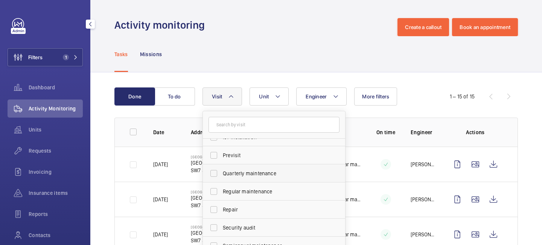
scroll to position [96, 0]
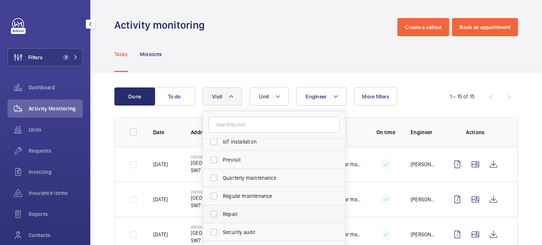
click at [236, 213] on span "Repair" at bounding box center [275, 214] width 104 height 8
click at [221, 213] on input "Repair" at bounding box center [213, 213] width 15 height 15
checkbox input "true"
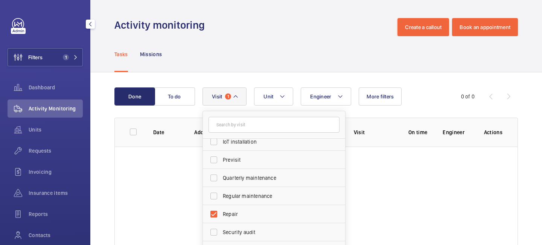
click at [284, 47] on div "Tasks Missions" at bounding box center [316, 54] width 404 height 36
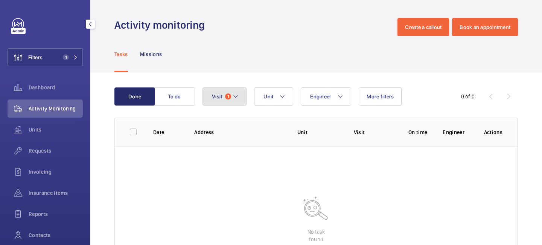
click at [243, 96] on button "Visit 1" at bounding box center [225, 96] width 44 height 18
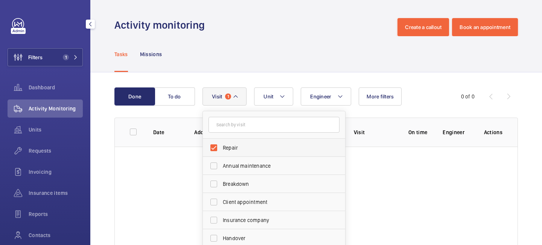
click at [216, 149] on label "Repair" at bounding box center [268, 148] width 131 height 18
click at [216, 149] on input "Repair" at bounding box center [213, 147] width 15 height 15
checkbox input "false"
click at [265, 42] on div "Tasks Missions" at bounding box center [316, 54] width 404 height 36
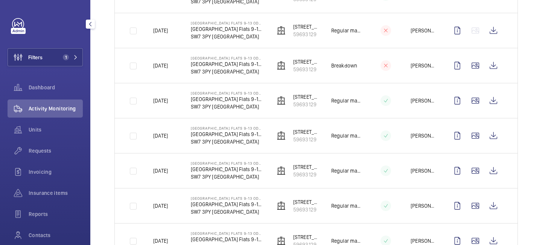
scroll to position [445, 0]
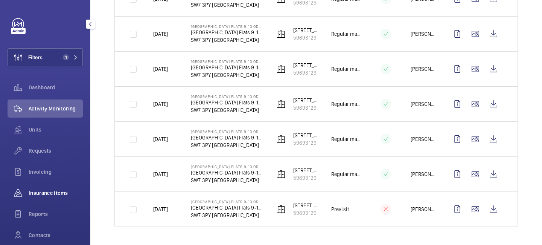
click at [55, 194] on span "Insurance items" at bounding box center [56, 193] width 54 height 8
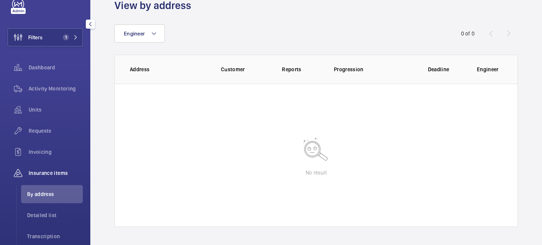
scroll to position [50, 0]
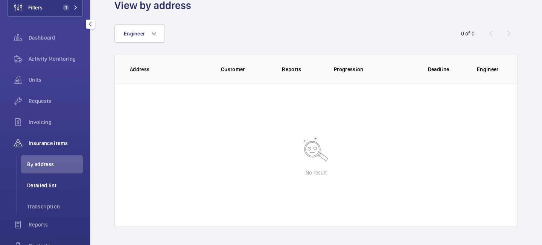
click at [54, 188] on span "Detailed list" at bounding box center [55, 186] width 56 height 8
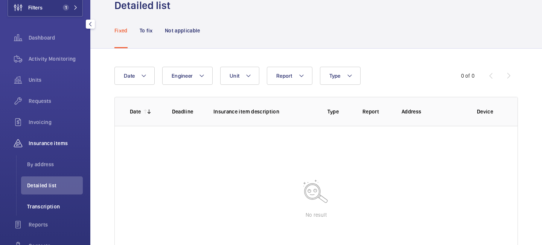
click at [52, 200] on li "Transcription" at bounding box center [52, 206] width 62 height 18
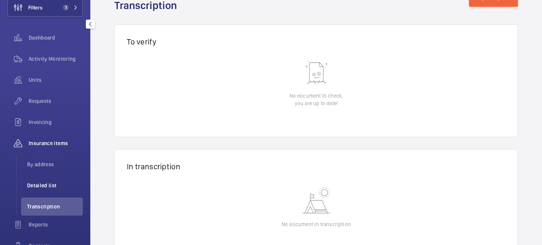
click at [53, 180] on li "Detailed list" at bounding box center [52, 185] width 62 height 18
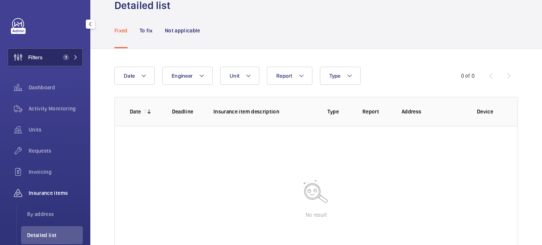
click at [76, 52] on button "Filters 1" at bounding box center [45, 57] width 75 height 18
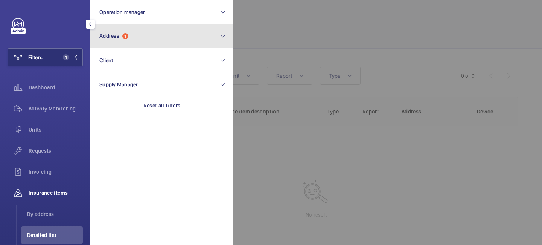
click at [145, 32] on button "Address 1" at bounding box center [161, 36] width 143 height 24
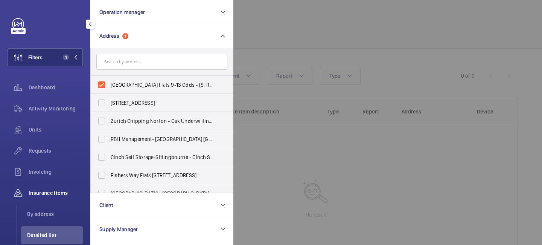
click at [288, 22] on div at bounding box center [504, 122] width 542 height 245
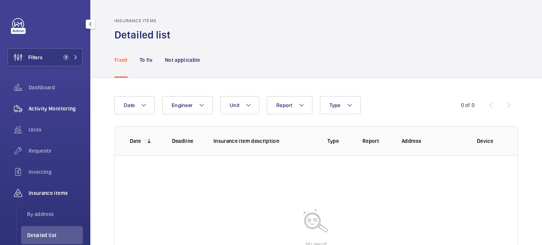
click at [55, 102] on div "Activity Monitoring" at bounding box center [45, 108] width 75 height 18
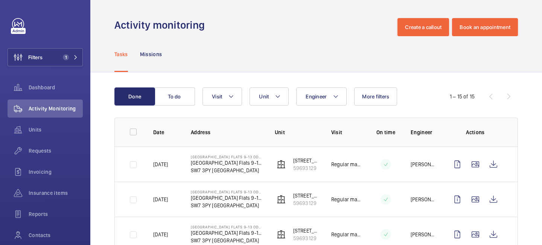
click at [91, 25] on wm-front-admin-header "Activity monitoring Create a callout Book an appointment" at bounding box center [316, 18] width 452 height 36
click at [89, 22] on mat-icon "button" at bounding box center [90, 24] width 9 height 6
